Goal: Transaction & Acquisition: Purchase product/service

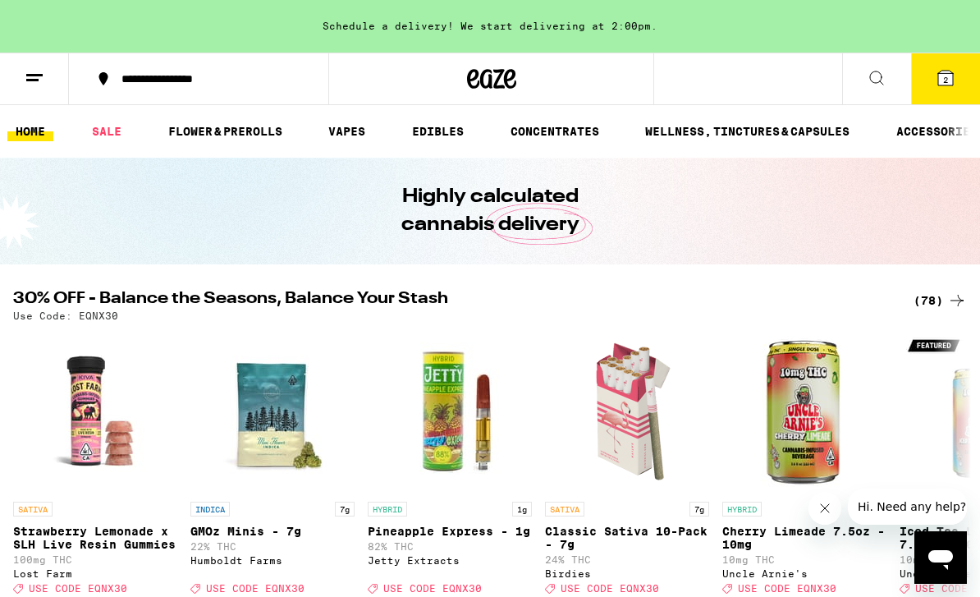
click at [250, 130] on link "FLOWER & PREROLLS" at bounding box center [225, 132] width 131 height 20
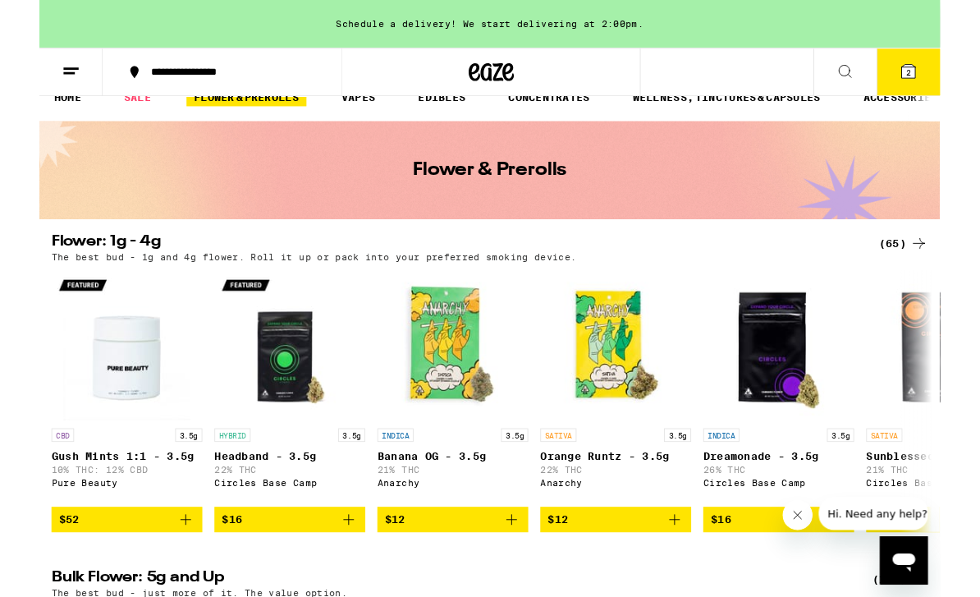
click at [931, 266] on div "(65)" at bounding box center [940, 265] width 53 height 20
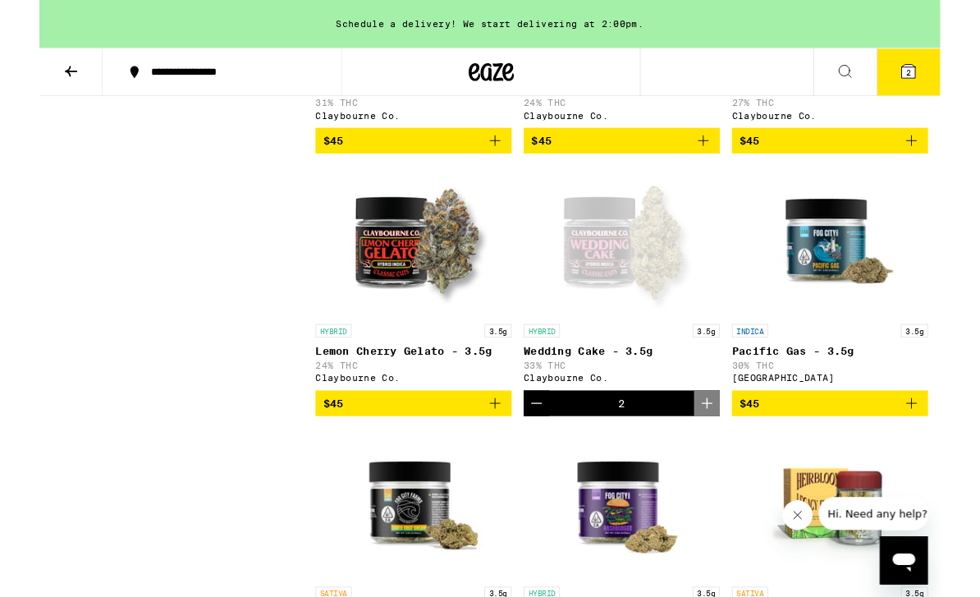
scroll to position [2697, 0]
click at [947, 84] on span "2" at bounding box center [946, 80] width 5 height 10
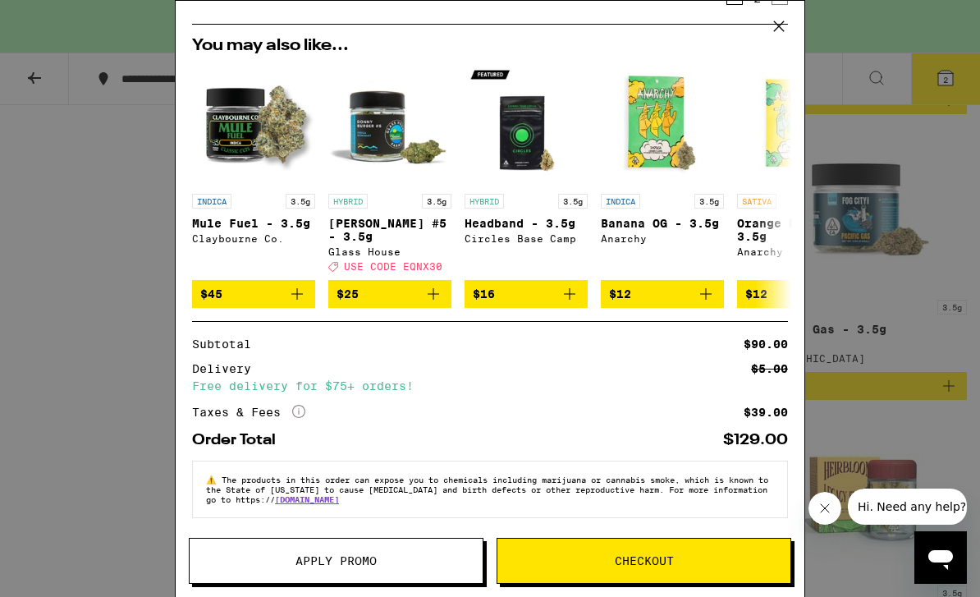
scroll to position [165, 0]
click at [714, 559] on span "Checkout" at bounding box center [644, 560] width 293 height 11
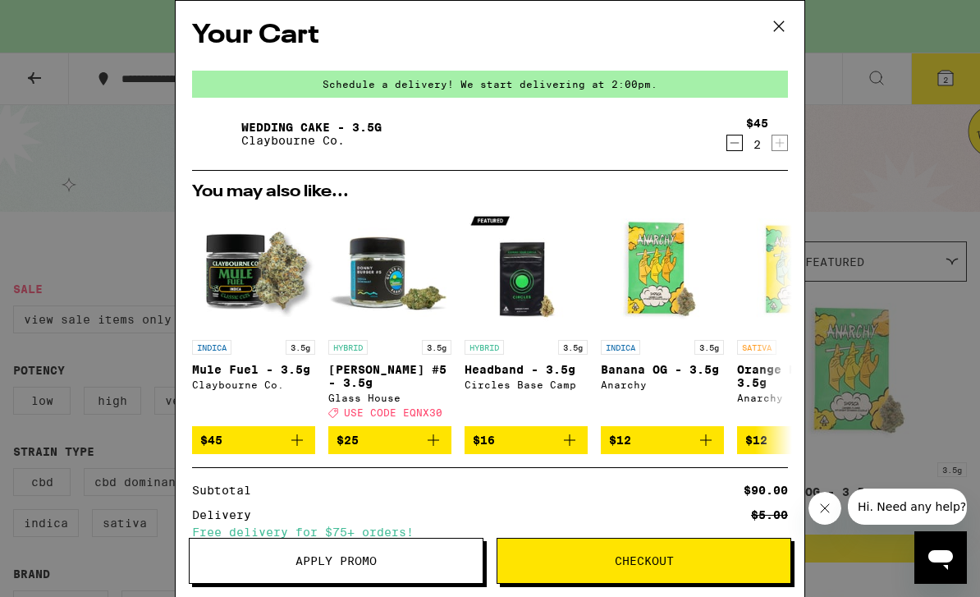
click at [733, 142] on icon "Decrement" at bounding box center [735, 143] width 15 height 20
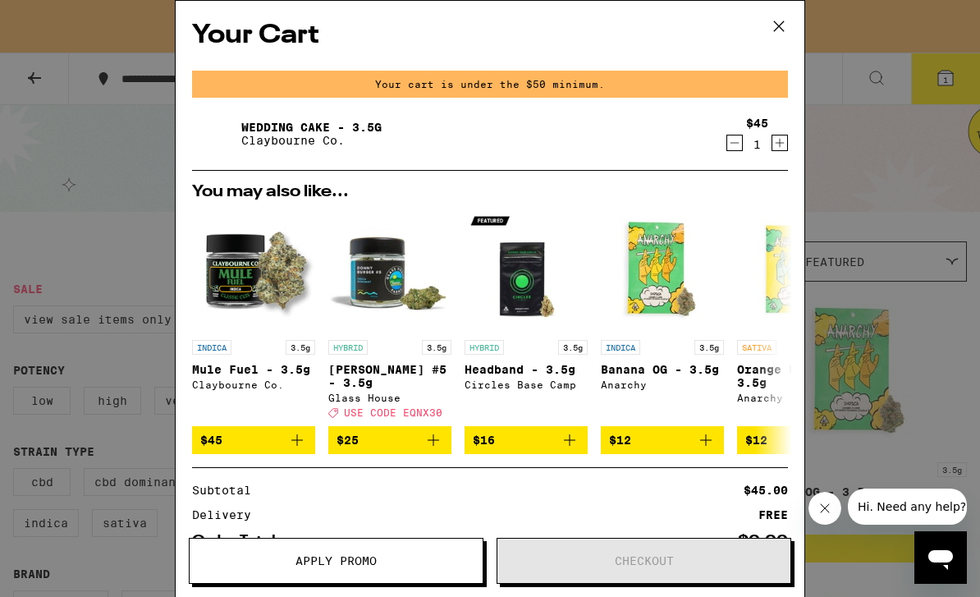
click at [787, 24] on icon at bounding box center [779, 26] width 25 height 25
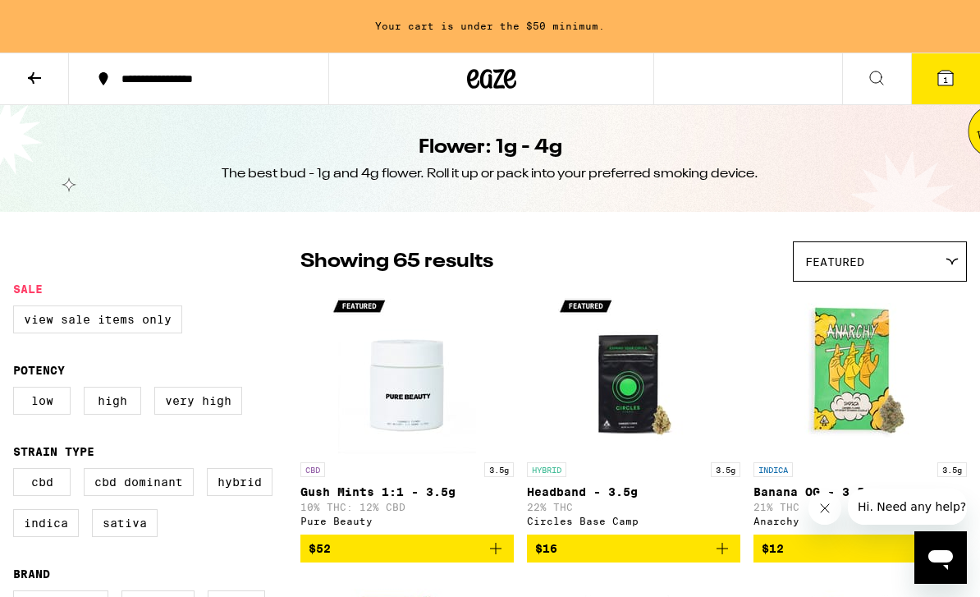
click at [493, 82] on icon at bounding box center [491, 79] width 49 height 30
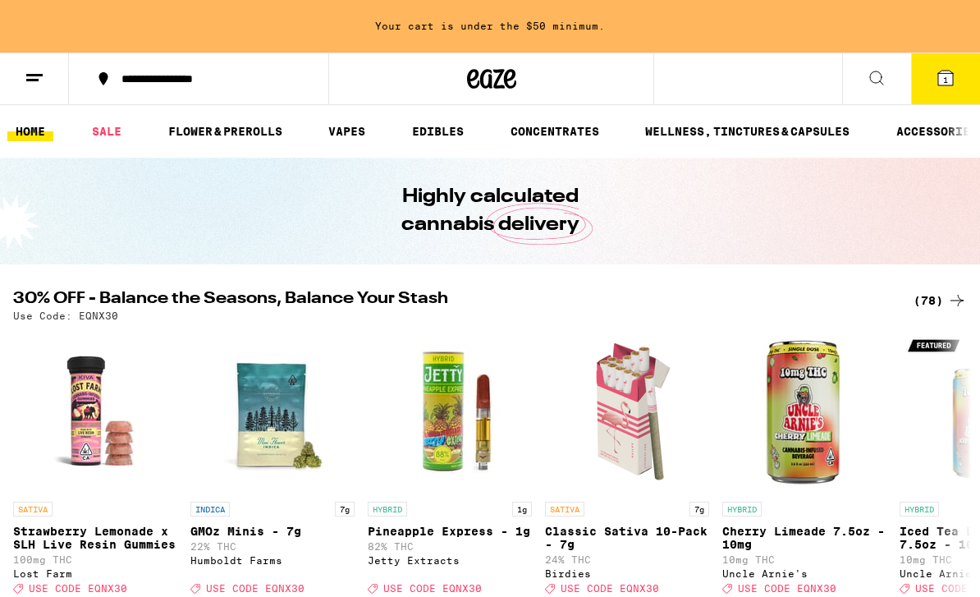
click at [261, 135] on link "FLOWER & PREROLLS" at bounding box center [225, 132] width 131 height 20
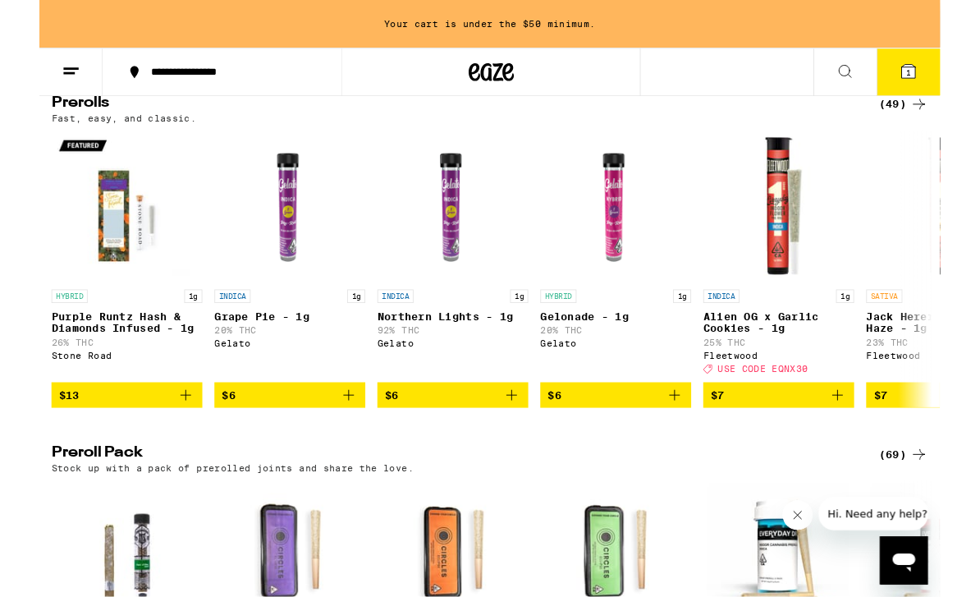
click at [939, 124] on div "(49)" at bounding box center [940, 114] width 53 height 20
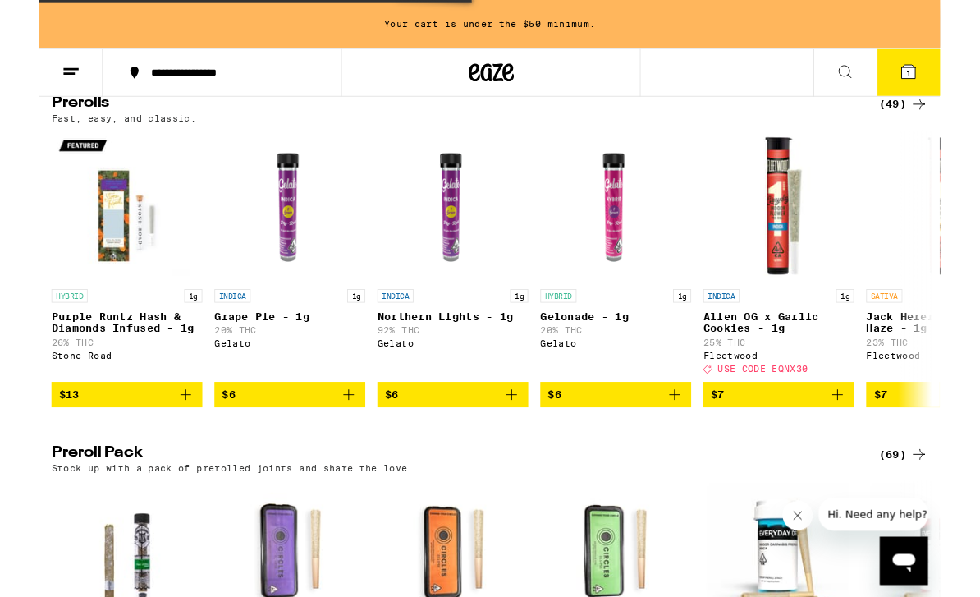
scroll to position [1033, 0]
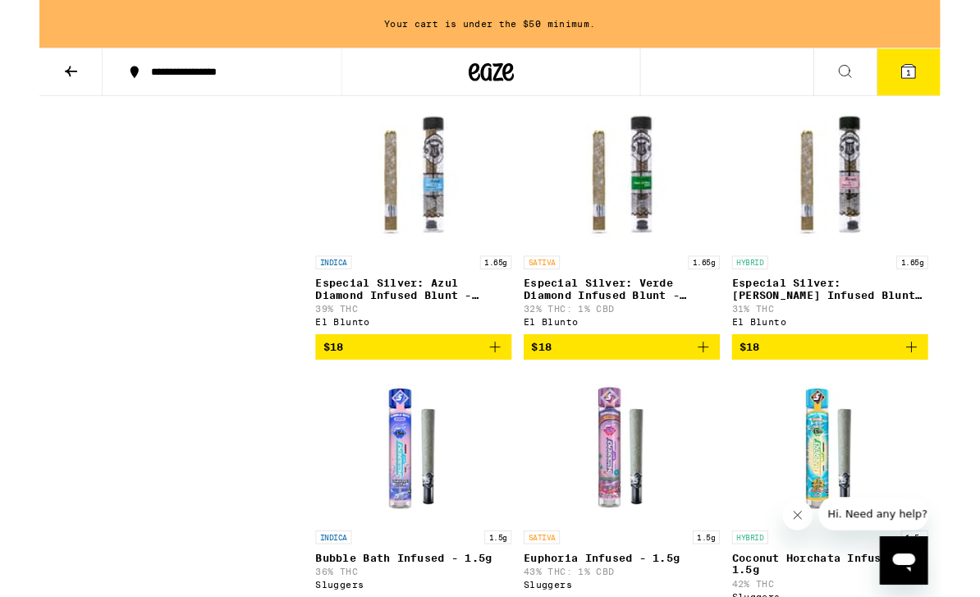
scroll to position [3177, 0]
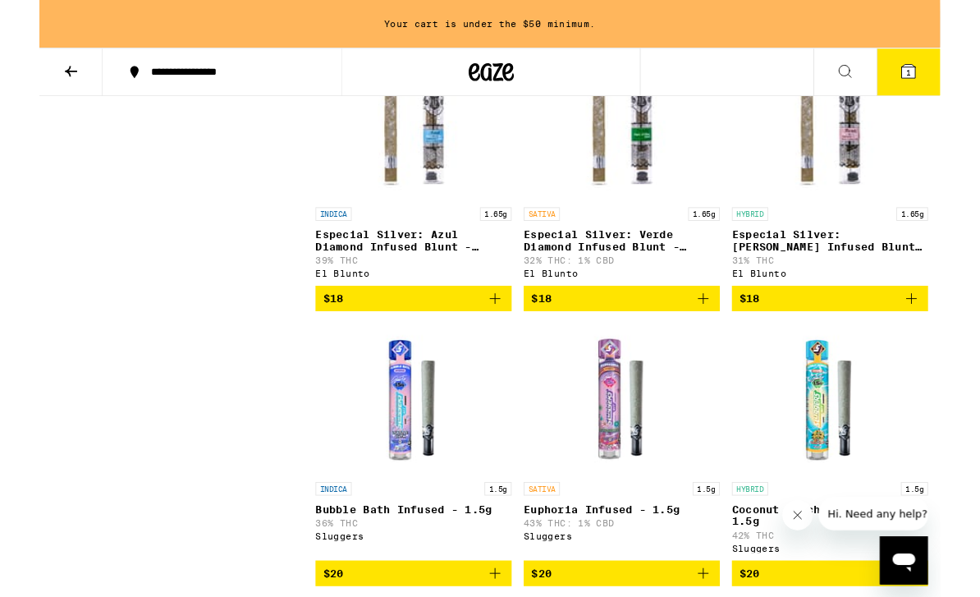
click at [861, 275] on p "Especial Silver: Rosa Diamond Infused Blunt - 1.65g" at bounding box center [861, 262] width 214 height 26
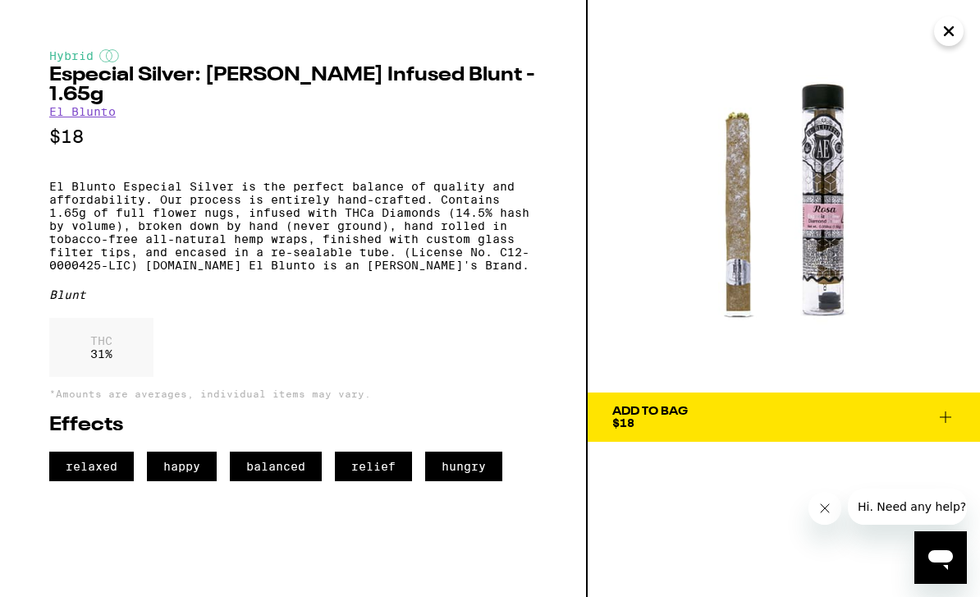
scroll to position [3191, 0]
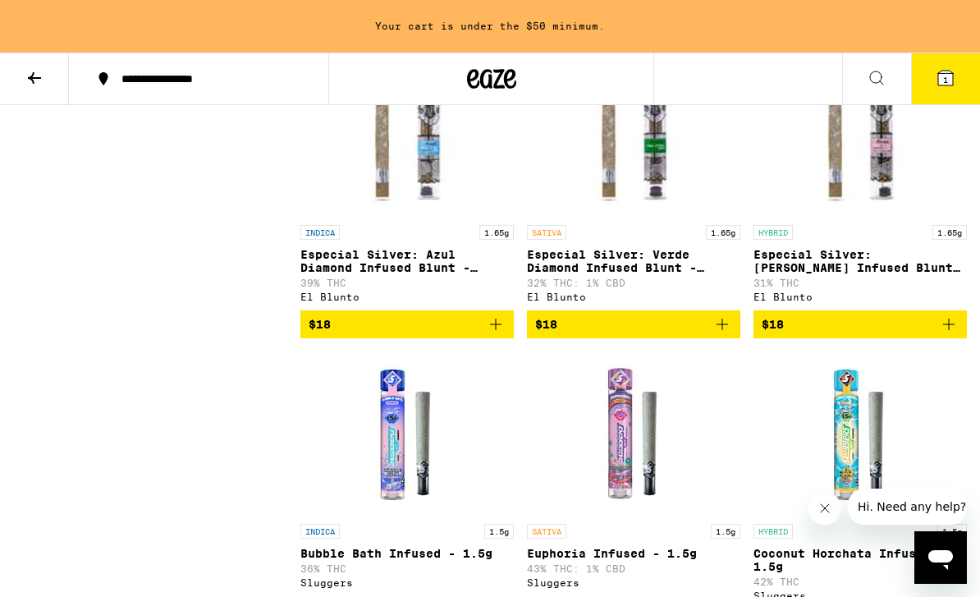
click at [408, 274] on p "Especial Silver: Azul Diamond Infused Blunt - 1.65g" at bounding box center [408, 261] width 214 height 26
click at [827, 274] on p "Especial Silver: Rosa Diamond Infused Blunt - 1.65g" at bounding box center [861, 261] width 214 height 26
click at [420, 274] on p "Especial Silver: Azul Diamond Infused Blunt - 1.65g" at bounding box center [408, 261] width 214 height 26
click at [896, 274] on p "Especial Silver: Rosa Diamond Infused Blunt - 1.65g" at bounding box center [861, 261] width 214 height 26
click at [379, 302] on div "INDICA 1.65g Especial Silver: Azul Diamond Infused Blunt - 1.65g 39% THC El Blu…" at bounding box center [408, 263] width 214 height 77
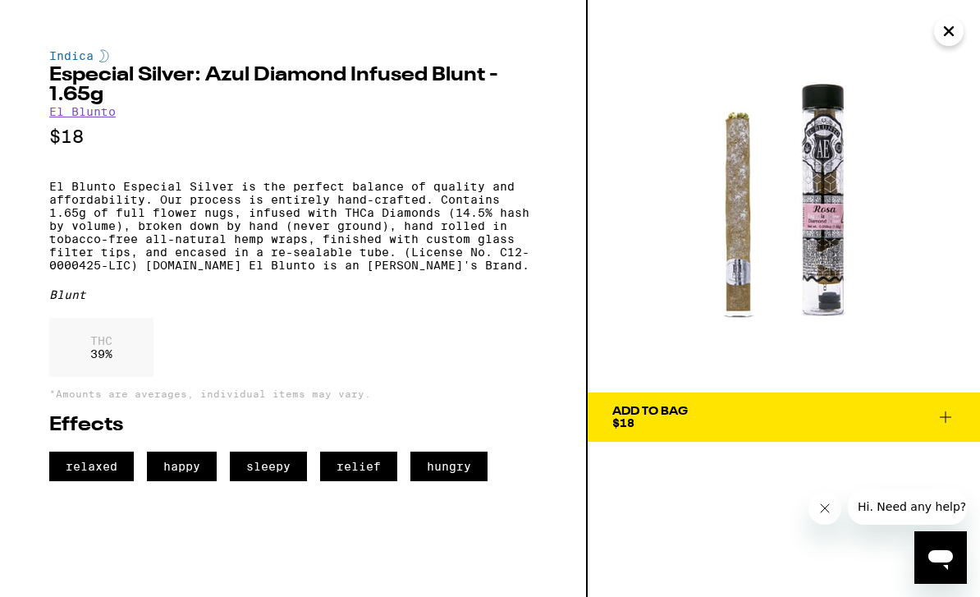
click at [953, 425] on icon at bounding box center [946, 417] width 20 height 20
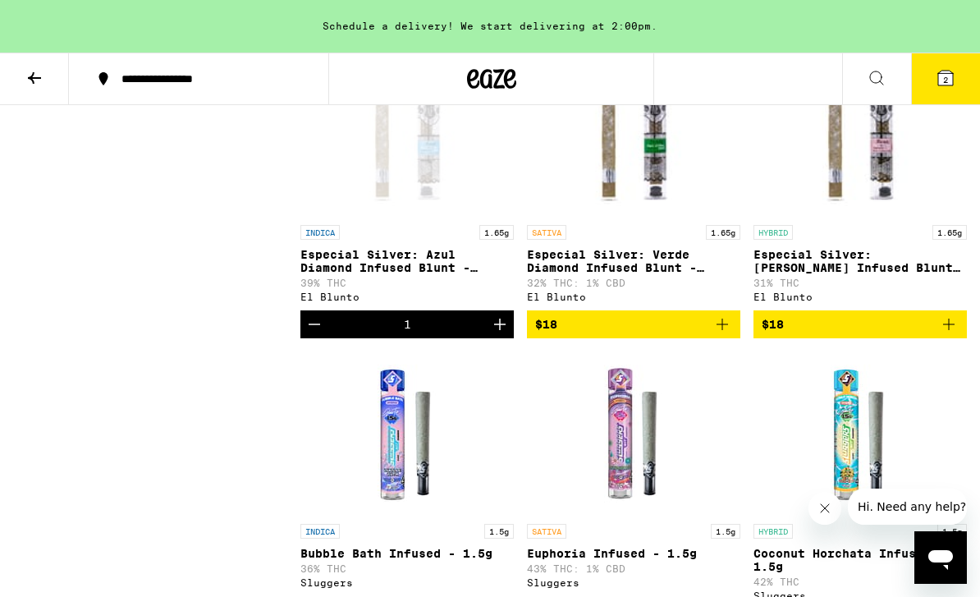
click at [936, 86] on icon at bounding box center [946, 78] width 20 height 20
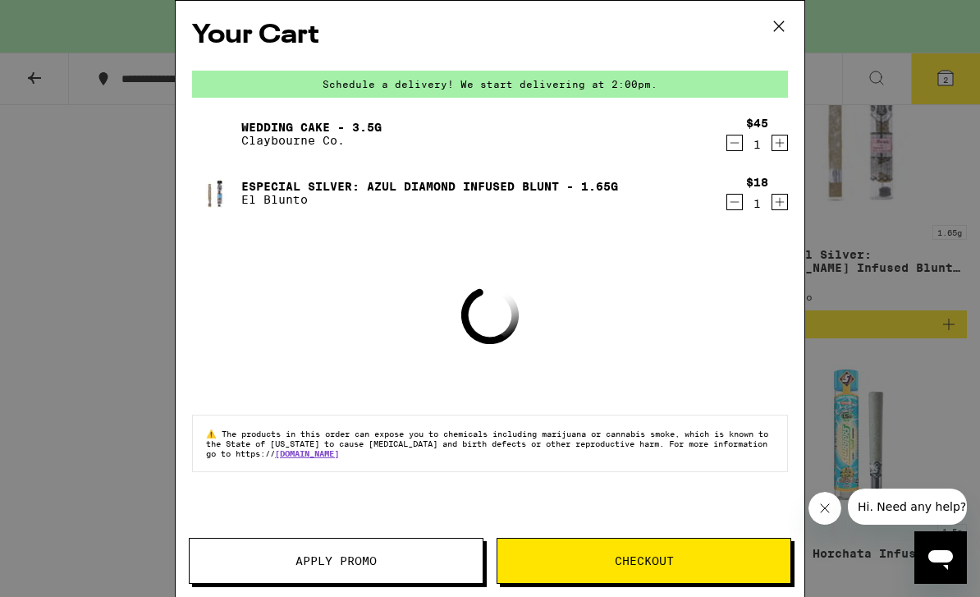
click at [677, 560] on span "Checkout" at bounding box center [644, 560] width 293 height 11
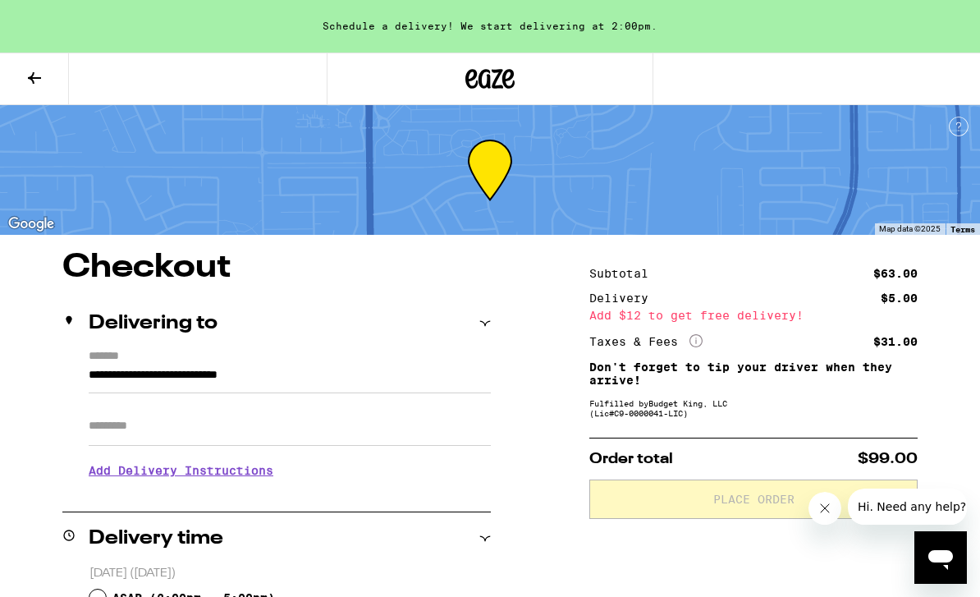
click at [25, 79] on icon at bounding box center [35, 78] width 20 height 20
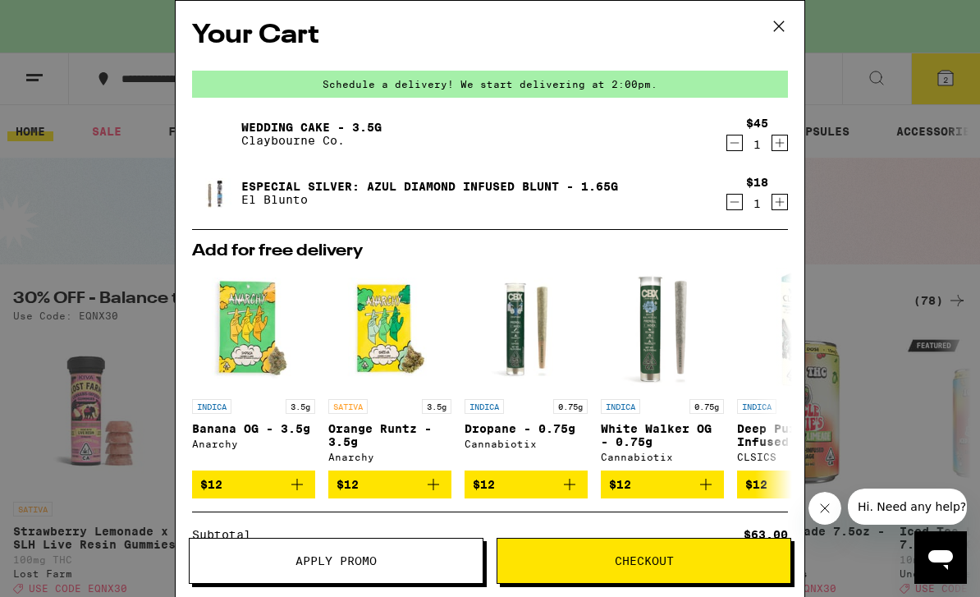
click at [777, 203] on icon "Increment" at bounding box center [780, 202] width 15 height 20
click at [736, 571] on button "Checkout" at bounding box center [644, 561] width 295 height 46
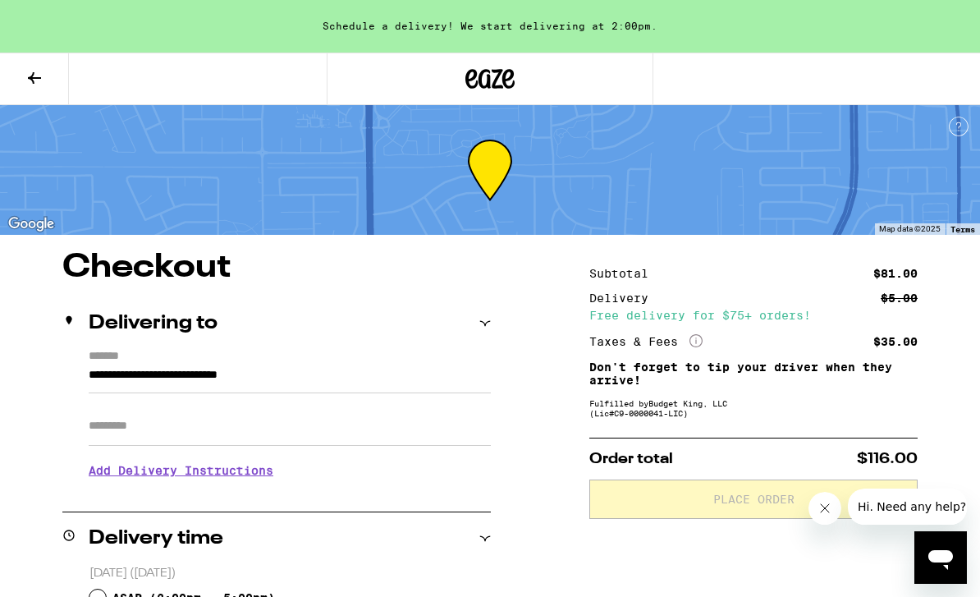
click at [16, 80] on button at bounding box center [34, 79] width 69 height 52
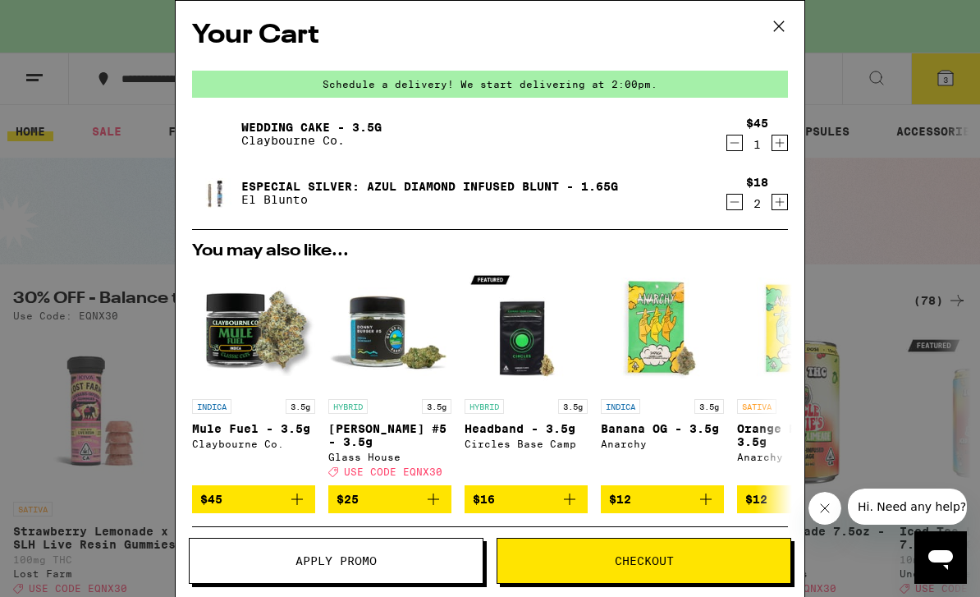
click at [737, 207] on icon "Decrement" at bounding box center [735, 202] width 15 height 20
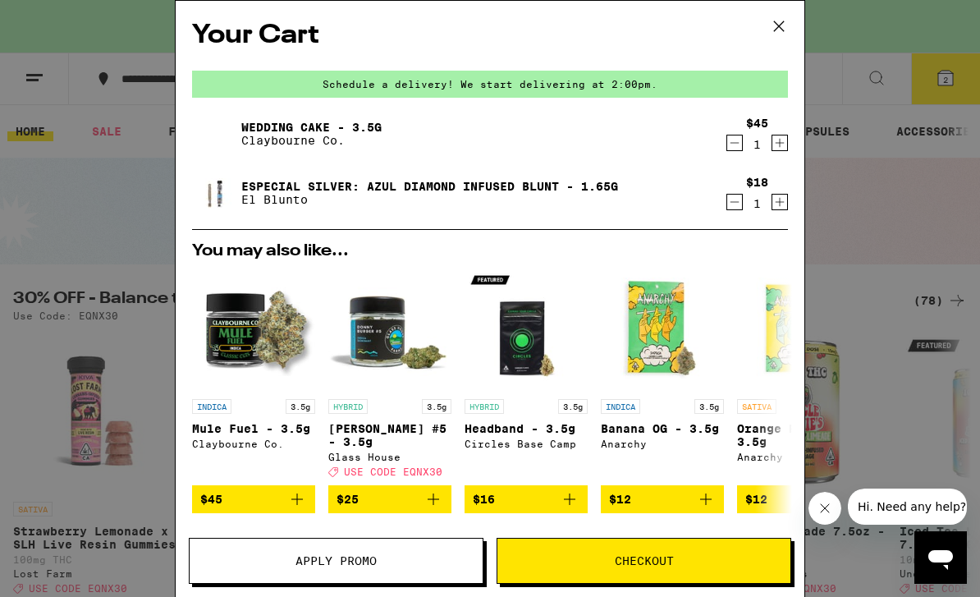
click at [778, 145] on icon "Increment" at bounding box center [780, 143] width 15 height 20
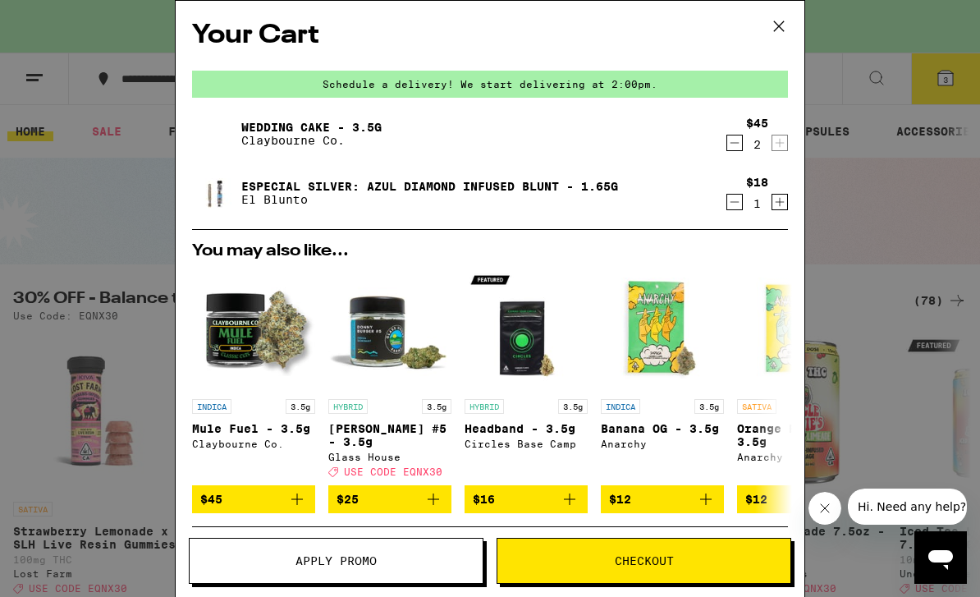
click at [709, 558] on span "Checkout" at bounding box center [644, 560] width 293 height 11
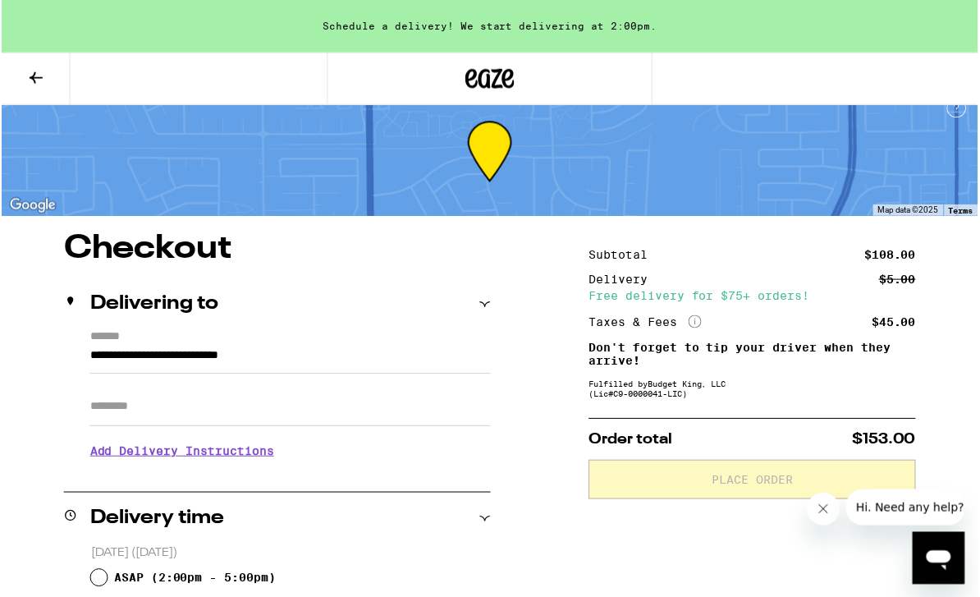
scroll to position [20, 0]
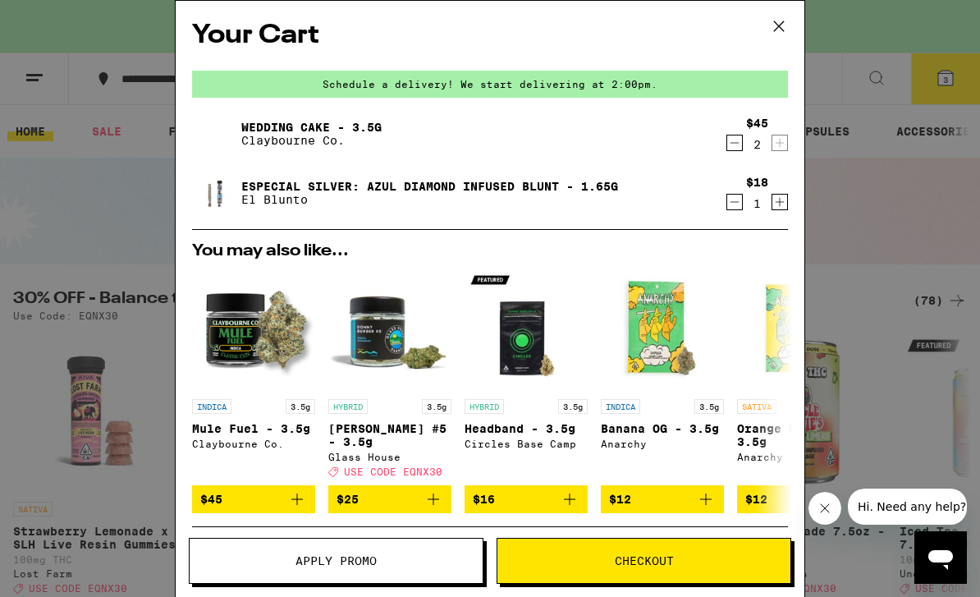
click at [735, 223] on div "Wedding Cake - 3.5g Claybourne Co. $45 2 Especial Silver: Azul Diamond Infused …" at bounding box center [490, 170] width 596 height 118
click at [733, 212] on icon "Decrement" at bounding box center [735, 202] width 15 height 20
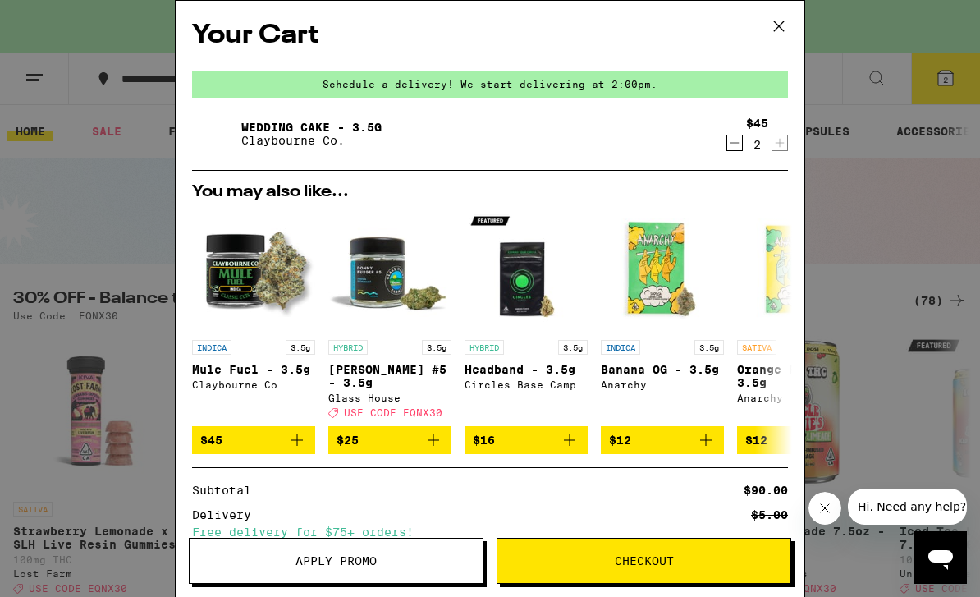
click at [682, 570] on button "Checkout" at bounding box center [644, 561] width 295 height 46
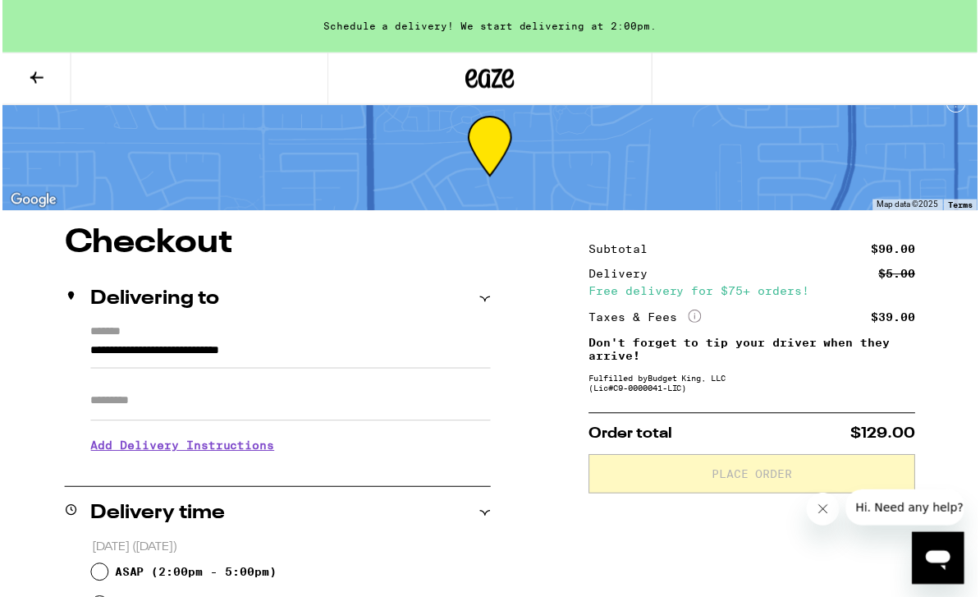
scroll to position [25, 0]
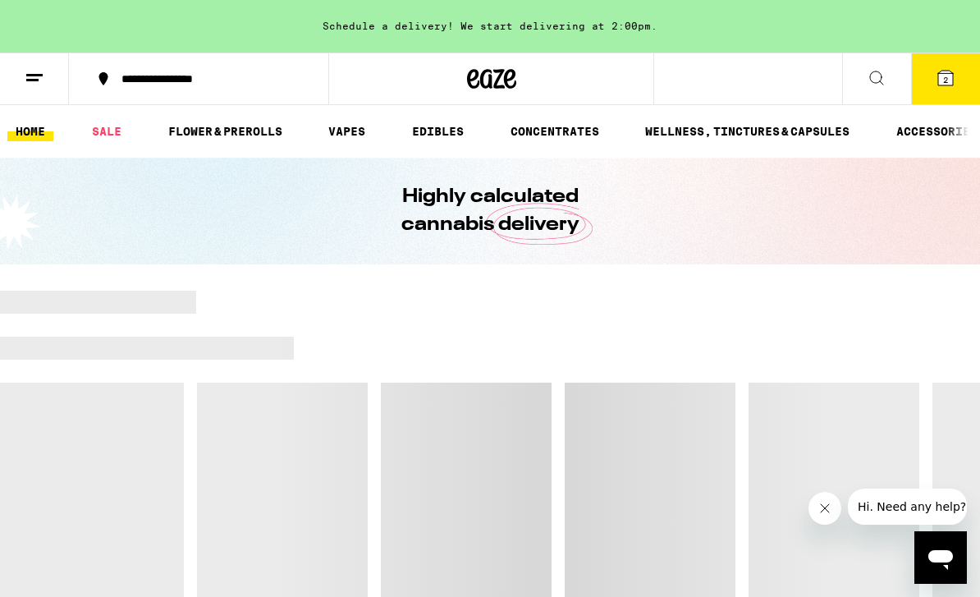
click at [960, 74] on button "2" at bounding box center [945, 78] width 69 height 51
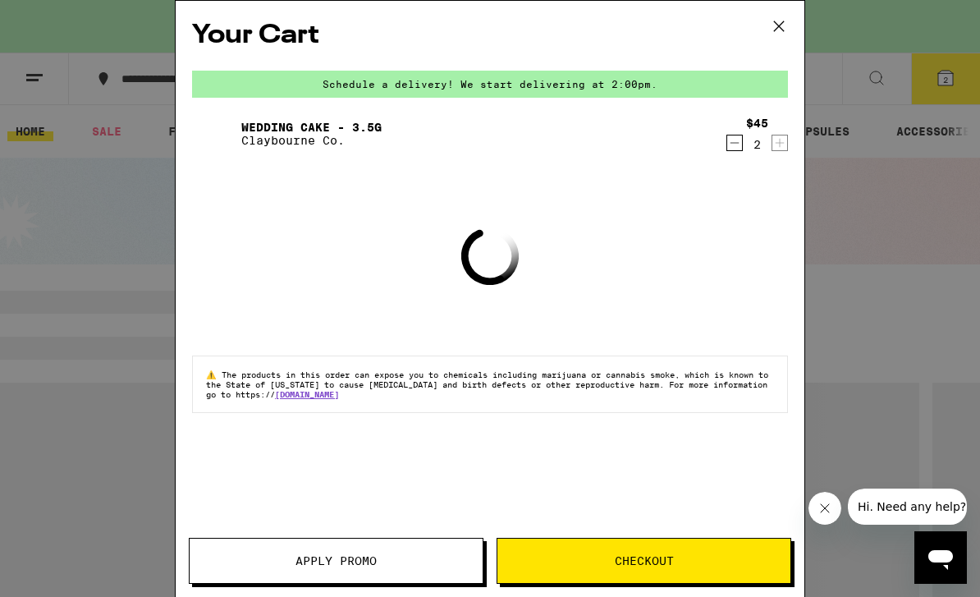
click at [696, 544] on button "Checkout" at bounding box center [644, 561] width 295 height 46
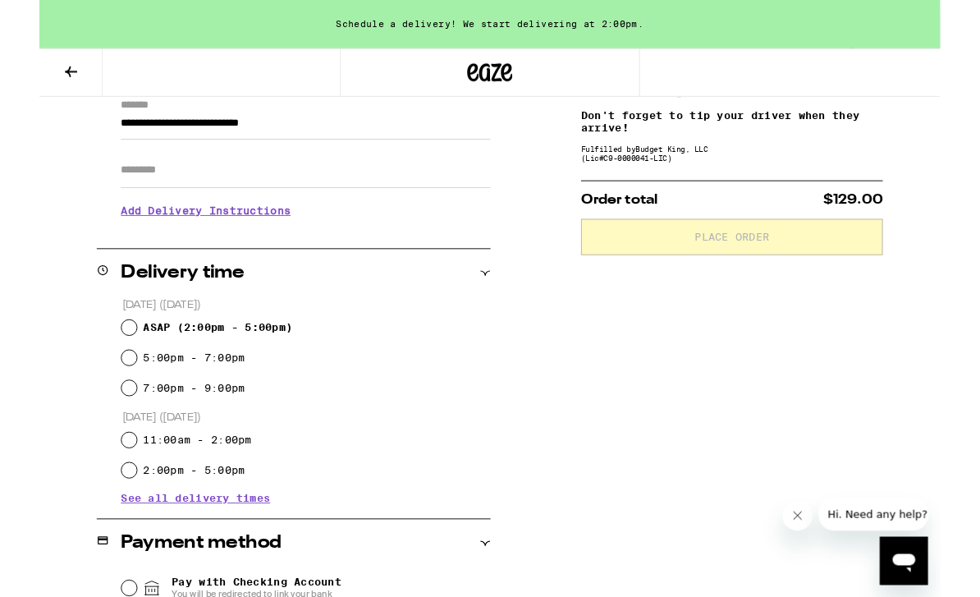
scroll to position [253, 0]
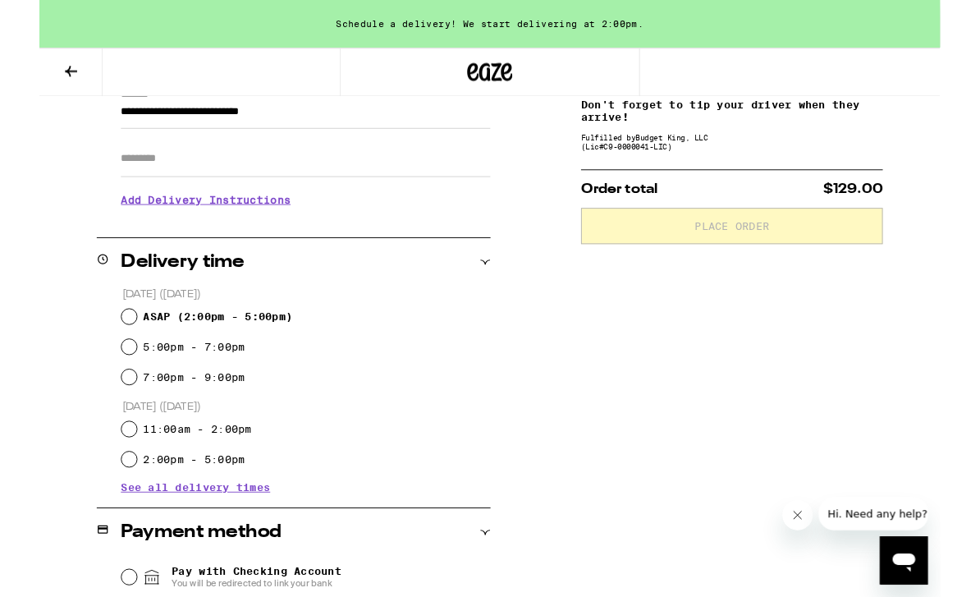
click at [97, 380] on input "5:00pm - 7:00pm" at bounding box center [98, 378] width 16 height 16
radio input "true"
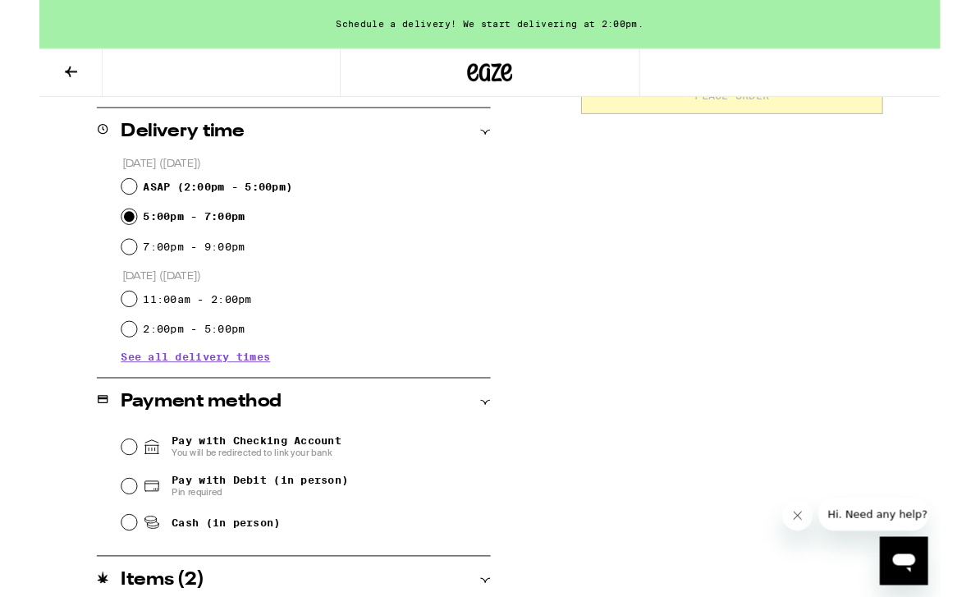
scroll to position [404, 0]
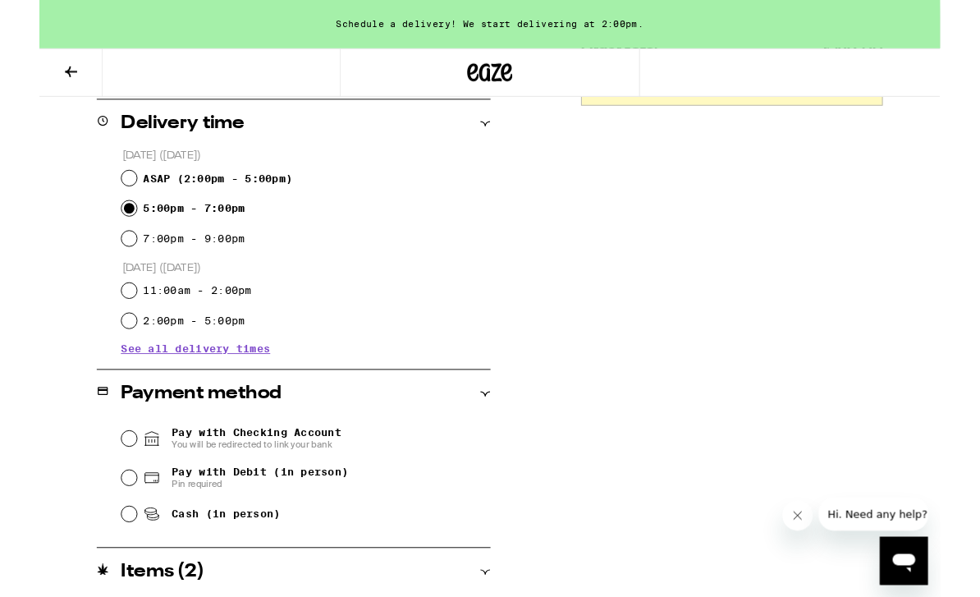
click at [99, 525] on input "Pay with Debit (in person) Pin required" at bounding box center [98, 520] width 16 height 16
radio input "true"
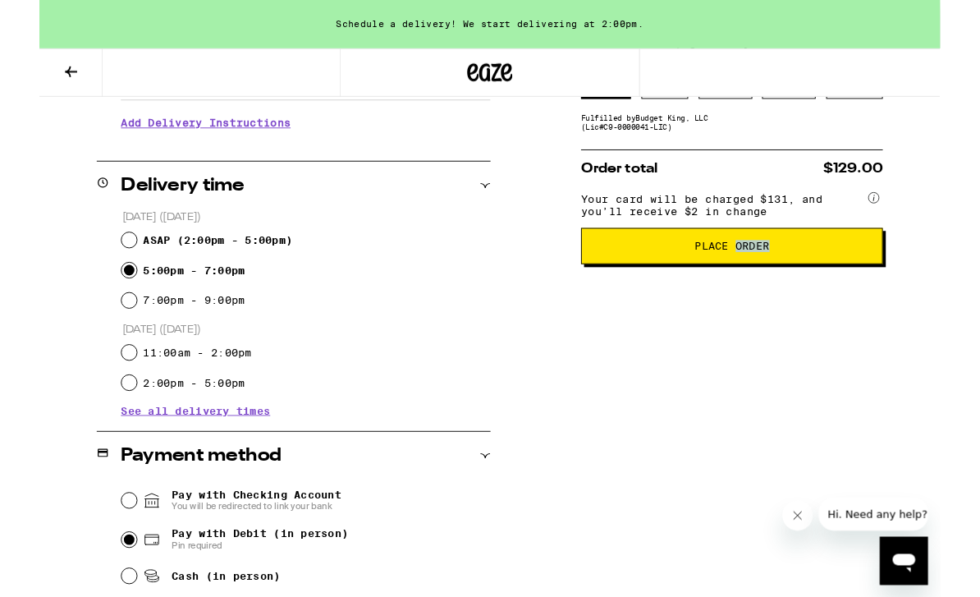
scroll to position [336, 0]
click at [648, 442] on div "Subtotal $90.00 Delivery $5.00 Free delivery for $75+ orders! Taxes & Fees More…" at bounding box center [754, 345] width 328 height 861
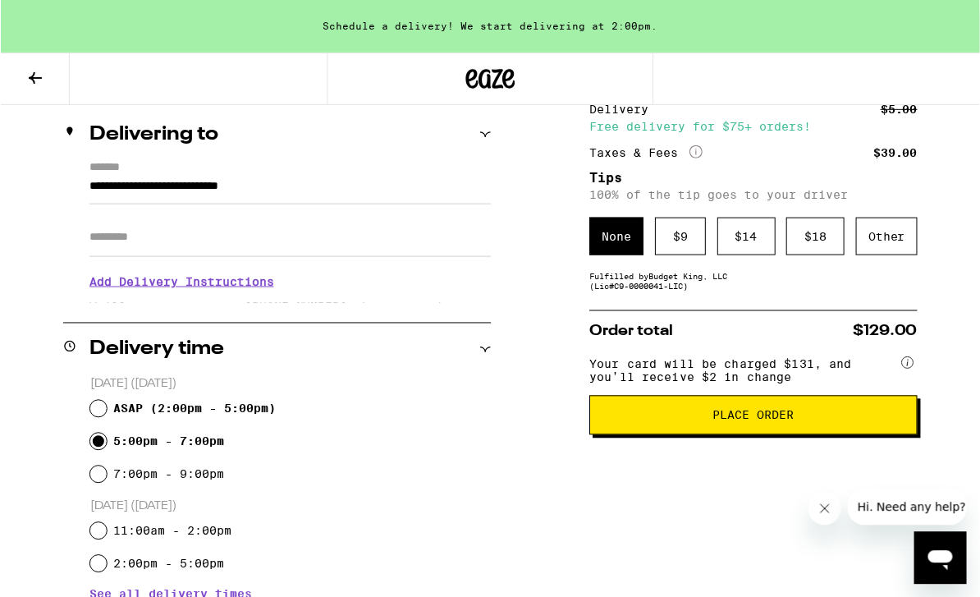
scroll to position [190, 0]
